Goal: Task Accomplishment & Management: Manage account settings

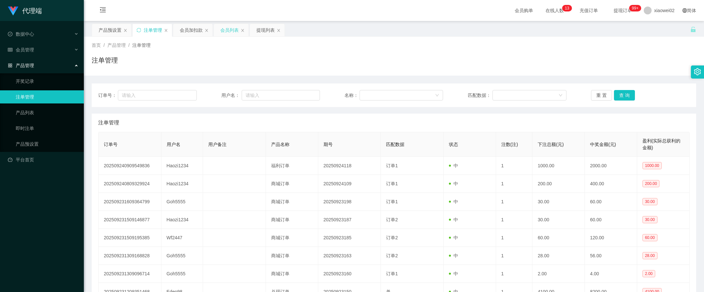
click at [237, 29] on div "会员列表" at bounding box center [229, 30] width 18 height 12
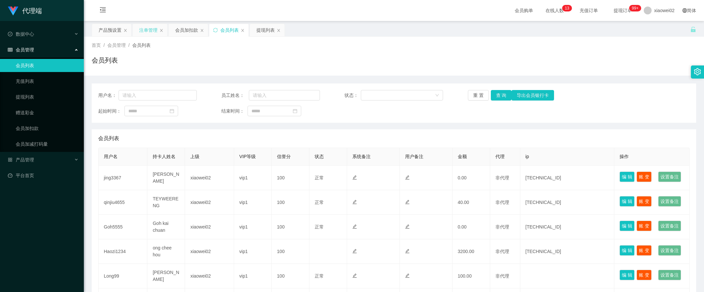
click at [147, 28] on div "注单管理" at bounding box center [148, 30] width 18 height 12
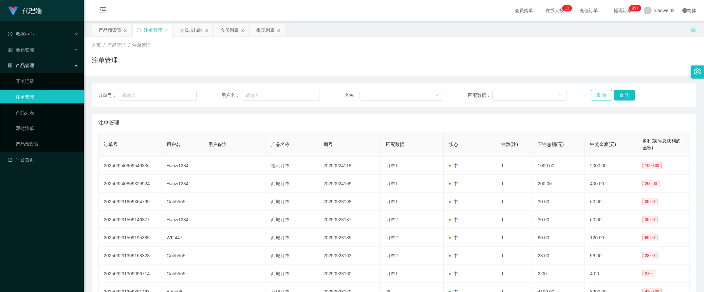
click at [594, 96] on button "重 置" at bounding box center [601, 95] width 21 height 10
click at [595, 97] on button "重 置" at bounding box center [601, 95] width 21 height 10
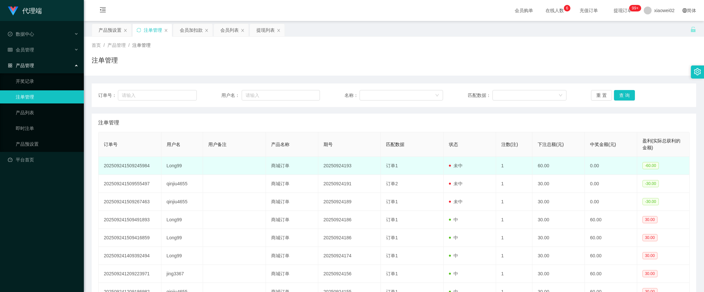
click at [430, 161] on td "订单1" at bounding box center [412, 166] width 63 height 18
click at [177, 167] on td "Long99" at bounding box center [182, 166] width 42 height 18
click at [426, 166] on td "订单1" at bounding box center [412, 166] width 63 height 18
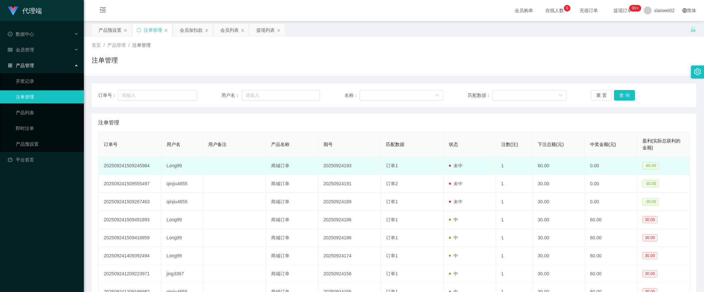
click at [496, 166] on td "1" at bounding box center [514, 166] width 37 height 18
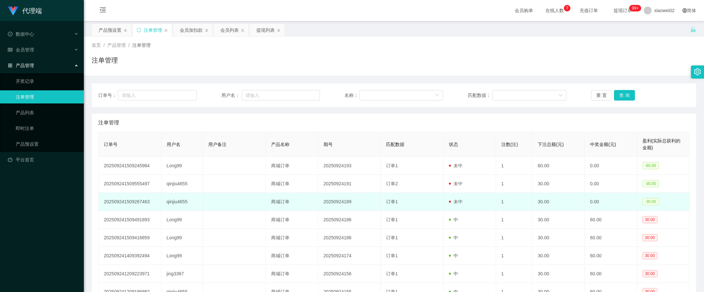
click at [179, 196] on td "qinjiu4655" at bounding box center [182, 202] width 42 height 18
click at [180, 202] on td "qinjiu4655" at bounding box center [182, 202] width 42 height 18
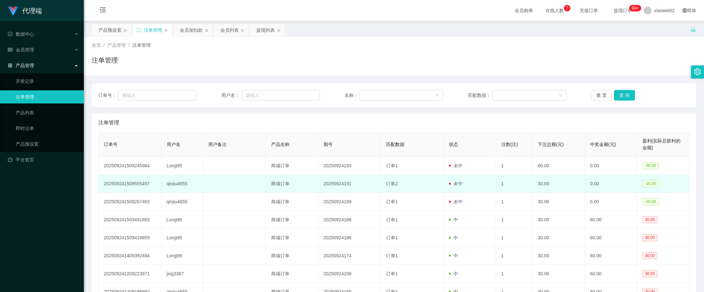
click at [184, 185] on td "qinjiu4655" at bounding box center [182, 184] width 42 height 18
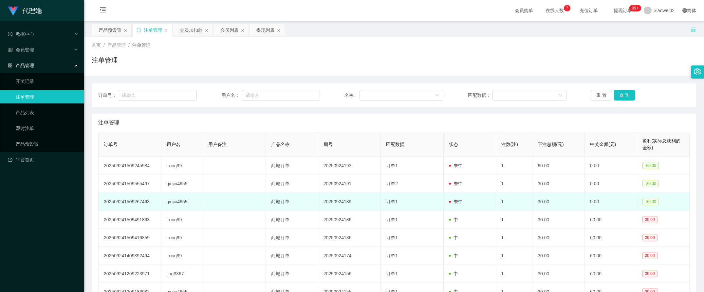
click at [181, 207] on td "qinjiu4655" at bounding box center [182, 202] width 42 height 18
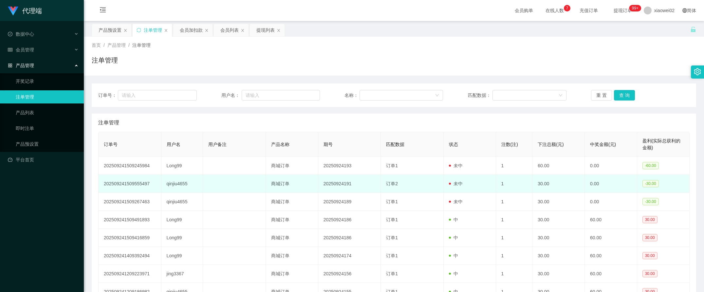
click at [183, 189] on td "qinjiu4655" at bounding box center [182, 184] width 42 height 18
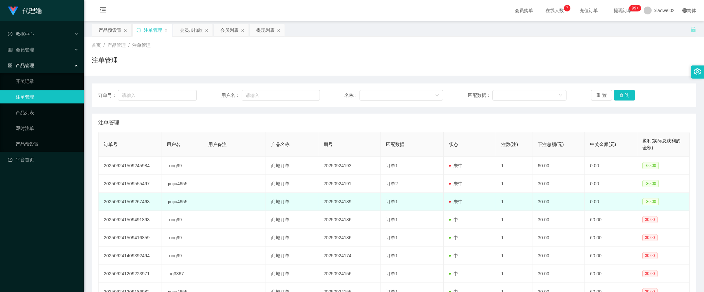
click at [182, 205] on td "qinjiu4655" at bounding box center [182, 202] width 42 height 18
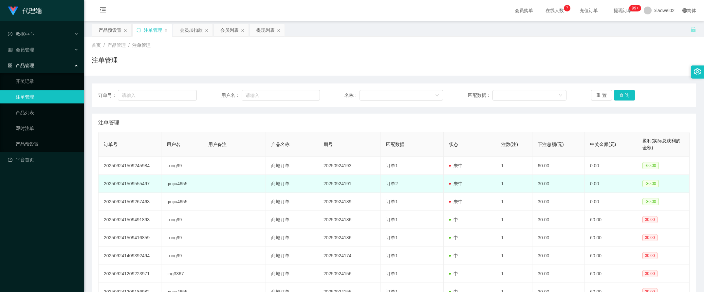
click at [184, 187] on td "qinjiu4655" at bounding box center [182, 184] width 42 height 18
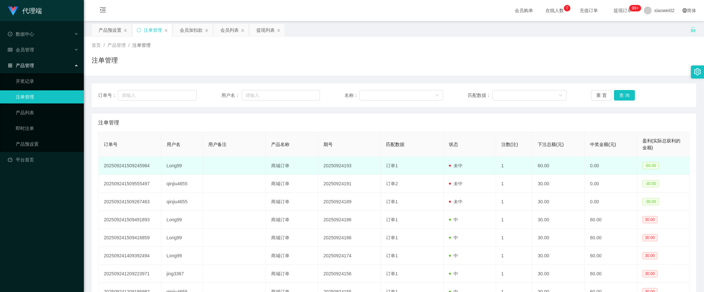
click at [184, 170] on td "Long99" at bounding box center [182, 166] width 42 height 18
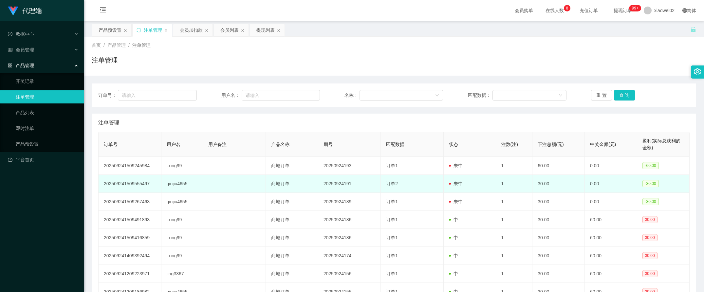
click at [183, 181] on td "qinjiu4655" at bounding box center [182, 184] width 42 height 18
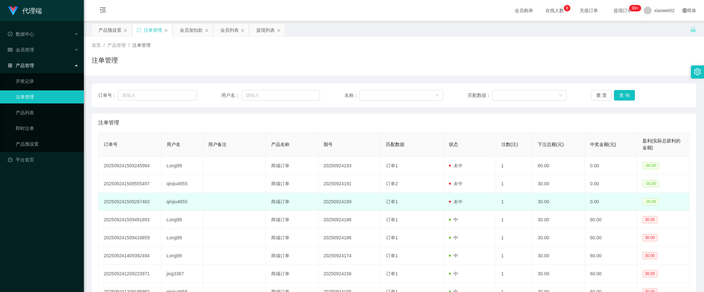
click at [183, 195] on td "qinjiu4655" at bounding box center [182, 202] width 42 height 18
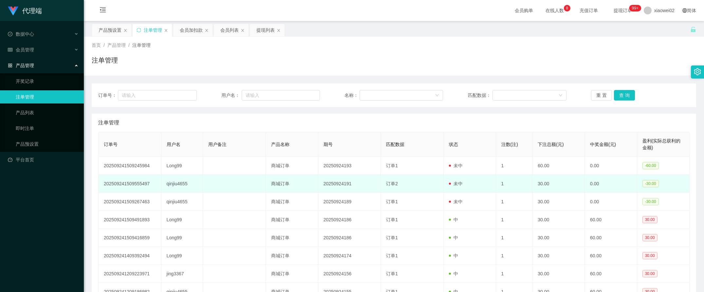
click at [187, 189] on td "qinjiu4655" at bounding box center [182, 184] width 42 height 18
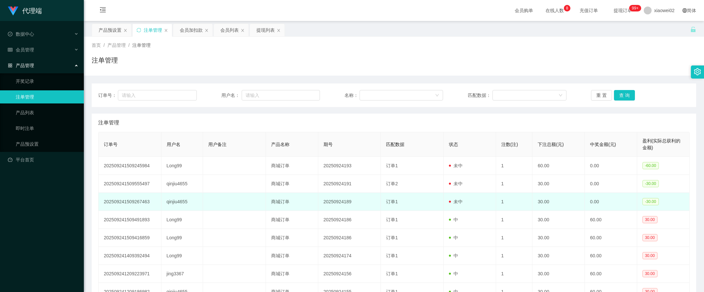
click at [185, 199] on td "qinjiu4655" at bounding box center [182, 202] width 42 height 18
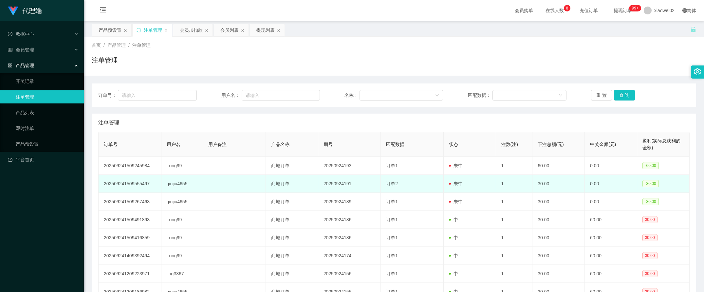
click at [188, 190] on td "qinjiu4655" at bounding box center [182, 184] width 42 height 18
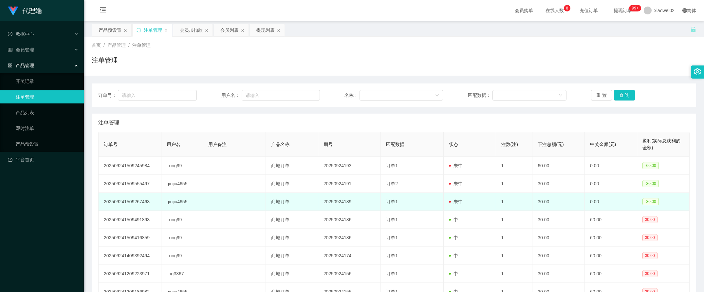
click at [186, 201] on td "qinjiu4655" at bounding box center [182, 202] width 42 height 18
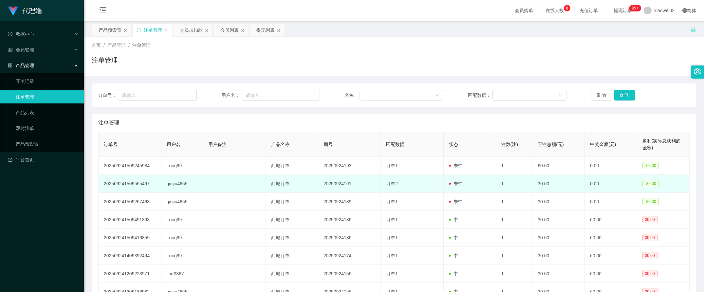
click at [189, 185] on td "qinjiu4655" at bounding box center [182, 184] width 42 height 18
click at [188, 191] on td "qinjiu4655" at bounding box center [182, 184] width 42 height 18
click at [191, 180] on td "qinjiu4655" at bounding box center [182, 184] width 42 height 18
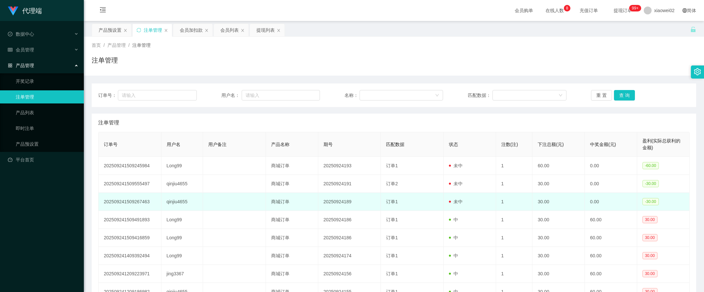
click at [189, 198] on td "qinjiu4655" at bounding box center [182, 202] width 42 height 18
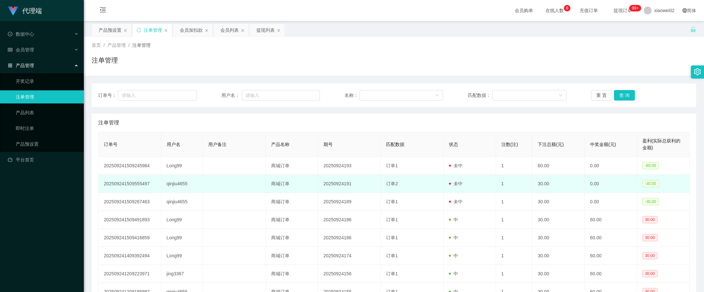
click at [192, 182] on td "qinjiu4655" at bounding box center [182, 184] width 42 height 18
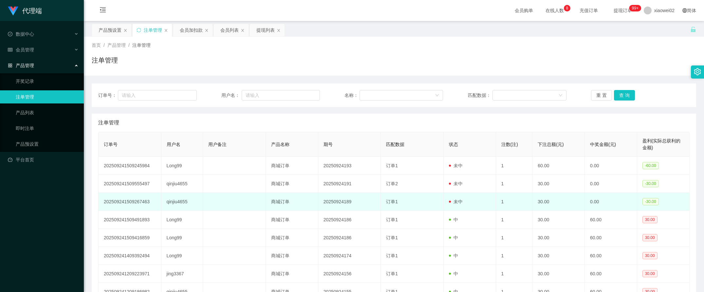
click at [189, 195] on td "qinjiu4655" at bounding box center [182, 202] width 42 height 18
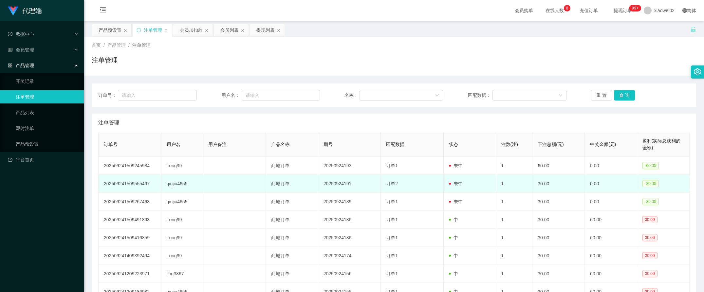
click at [193, 183] on td "qinjiu4655" at bounding box center [182, 184] width 42 height 18
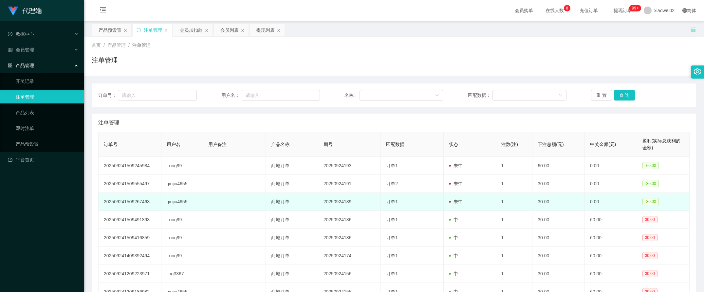
click at [189, 197] on td "qinjiu4655" at bounding box center [182, 202] width 42 height 18
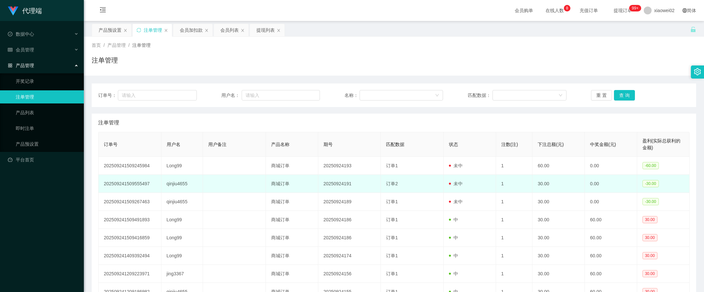
click at [199, 184] on td "qinjiu4655" at bounding box center [182, 184] width 42 height 18
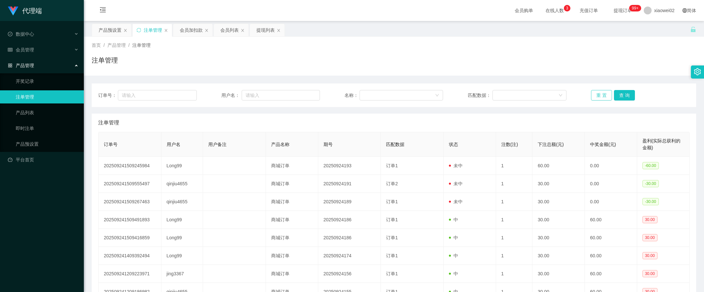
click at [595, 94] on button "重 置" at bounding box center [601, 95] width 21 height 10
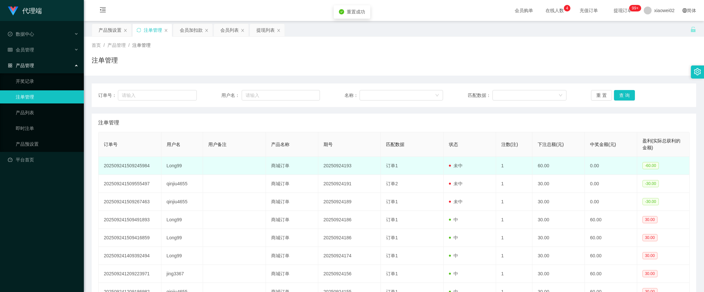
click at [377, 164] on td "20250924193" at bounding box center [349, 166] width 63 height 18
click at [167, 165] on td "Long99" at bounding box center [182, 166] width 42 height 18
drag, startPoint x: 167, startPoint y: 165, endPoint x: 240, endPoint y: 166, distance: 72.3
click at [240, 166] on td at bounding box center [234, 166] width 63 height 18
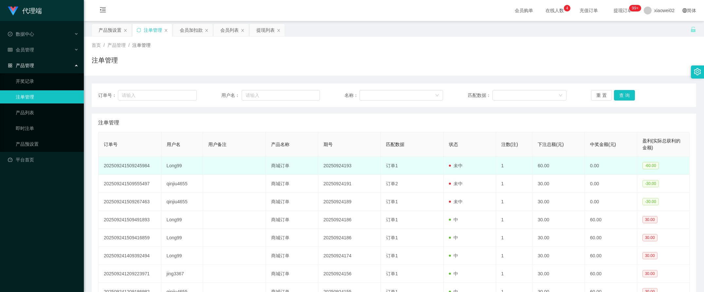
click at [176, 166] on td "Long99" at bounding box center [182, 166] width 42 height 18
copy td "Long99"
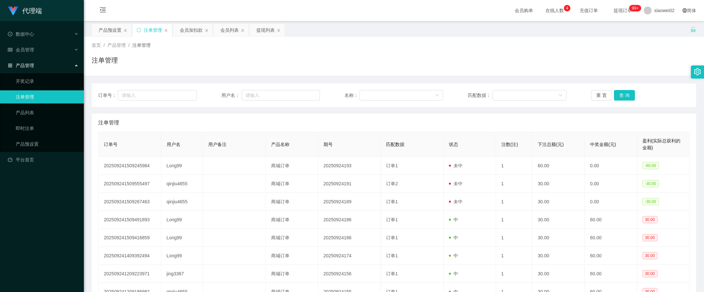
click at [190, 22] on main "关闭左侧 关闭右侧 关闭其它 刷新页面 产品预设置 注单管理 会员加扣款 会员列表 提现列表 首页 / 产品管理 / 注单管理 / 注单管理 订单号： 用户名…" at bounding box center [394, 189] width 620 height 337
click at [190, 28] on div "会员加扣款" at bounding box center [191, 30] width 23 height 12
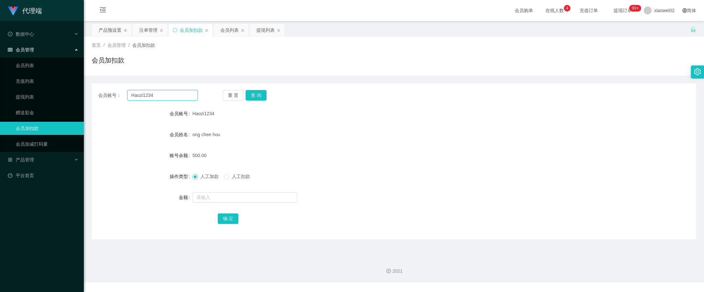
click at [161, 95] on input "Haozi1234" at bounding box center [162, 95] width 71 height 10
drag, startPoint x: 163, startPoint y: 95, endPoint x: 96, endPoint y: 94, distance: 67.1
click at [96, 94] on div "会员账号： Haozi1234 重 置 查 询" at bounding box center [394, 95] width 604 height 10
paste input "Long99"
type input "Long99"
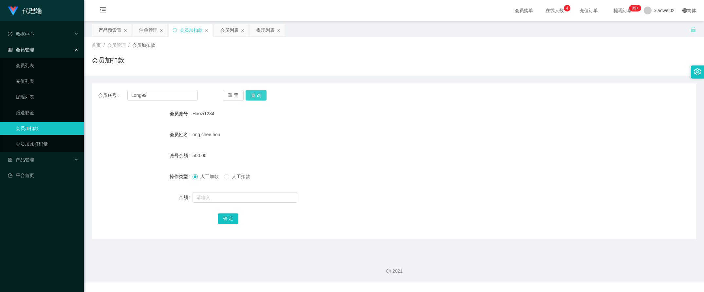
click at [261, 93] on button "查 询" at bounding box center [255, 95] width 21 height 10
click at [279, 130] on div "[PERSON_NAME]" at bounding box center [368, 134] width 352 height 13
click at [270, 26] on div "提现列表" at bounding box center [265, 30] width 18 height 12
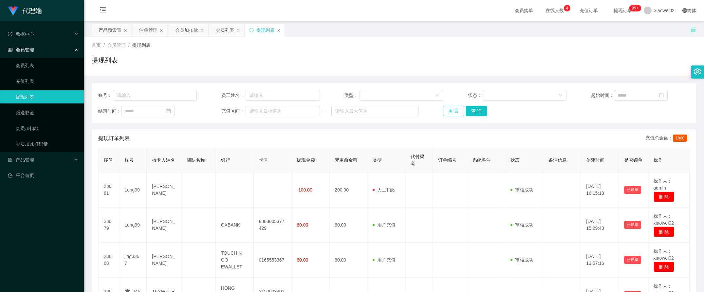
click at [448, 110] on button "重 置" at bounding box center [453, 111] width 21 height 10
click at [183, 30] on div "会员加扣款" at bounding box center [186, 30] width 23 height 12
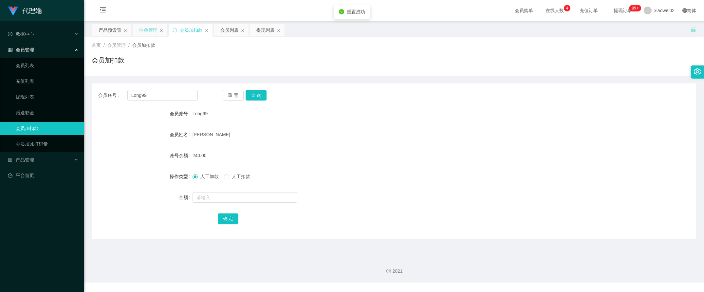
click at [145, 28] on div "注单管理" at bounding box center [148, 30] width 18 height 12
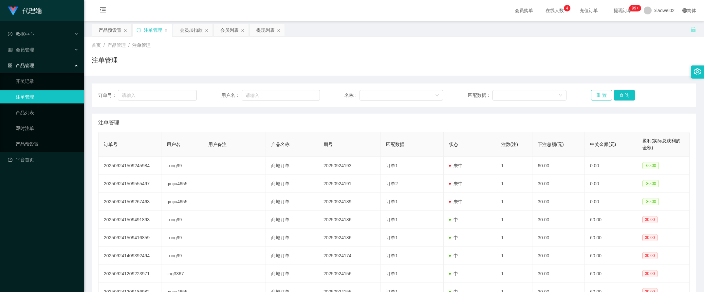
click at [591, 96] on button "重 置" at bounding box center [601, 95] width 21 height 10
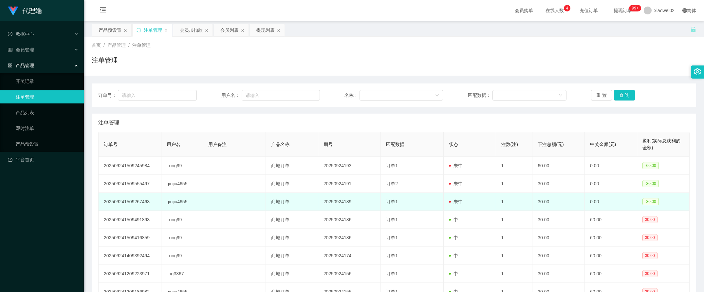
click at [176, 201] on td "qinjiu4655" at bounding box center [182, 202] width 42 height 18
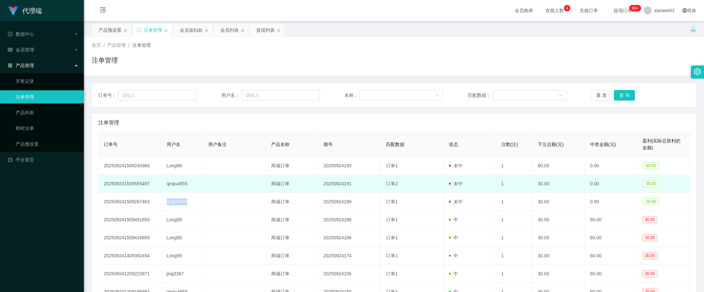
drag, startPoint x: 176, startPoint y: 201, endPoint x: 180, endPoint y: 182, distance: 20.2
click at [180, 182] on td "qinjiu4655" at bounding box center [182, 184] width 42 height 18
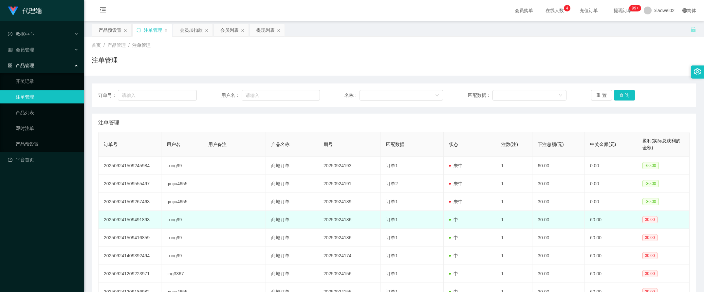
scroll to position [41, 0]
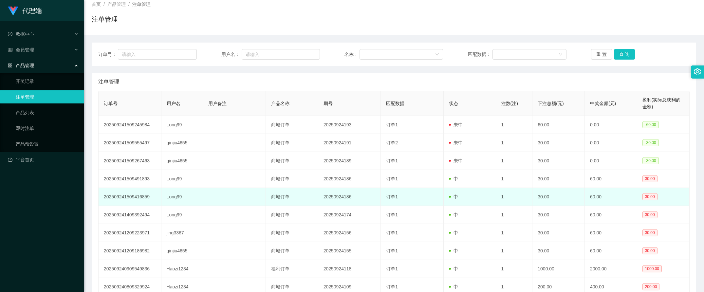
drag, startPoint x: 245, startPoint y: 210, endPoint x: 221, endPoint y: 205, distance: 25.1
click at [221, 205] on td at bounding box center [234, 197] width 63 height 18
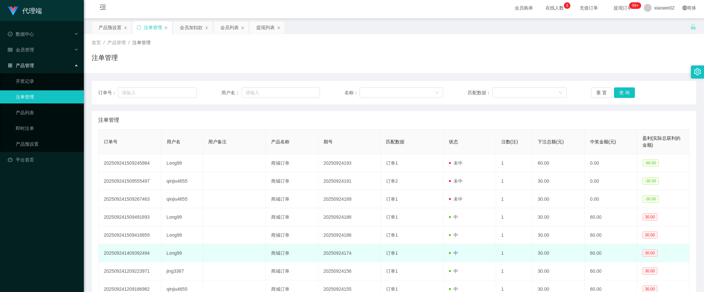
scroll to position [0, 0]
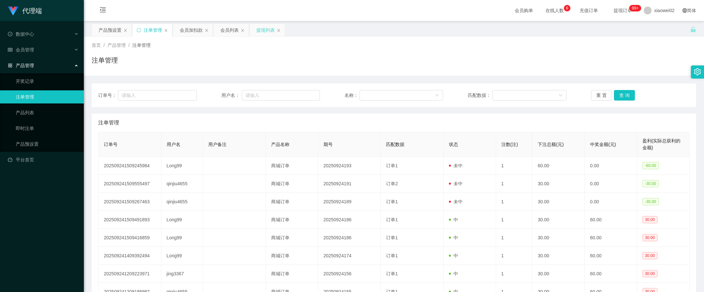
click at [264, 32] on div "提现列表" at bounding box center [265, 30] width 18 height 12
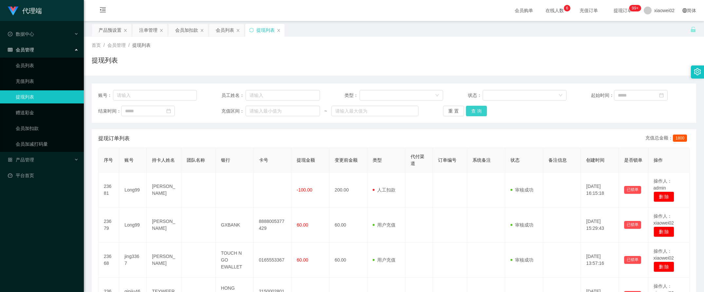
click at [468, 112] on button "查 询" at bounding box center [476, 111] width 21 height 10
click at [459, 112] on button "重 置" at bounding box center [453, 111] width 21 height 10
